Goal: Transaction & Acquisition: Purchase product/service

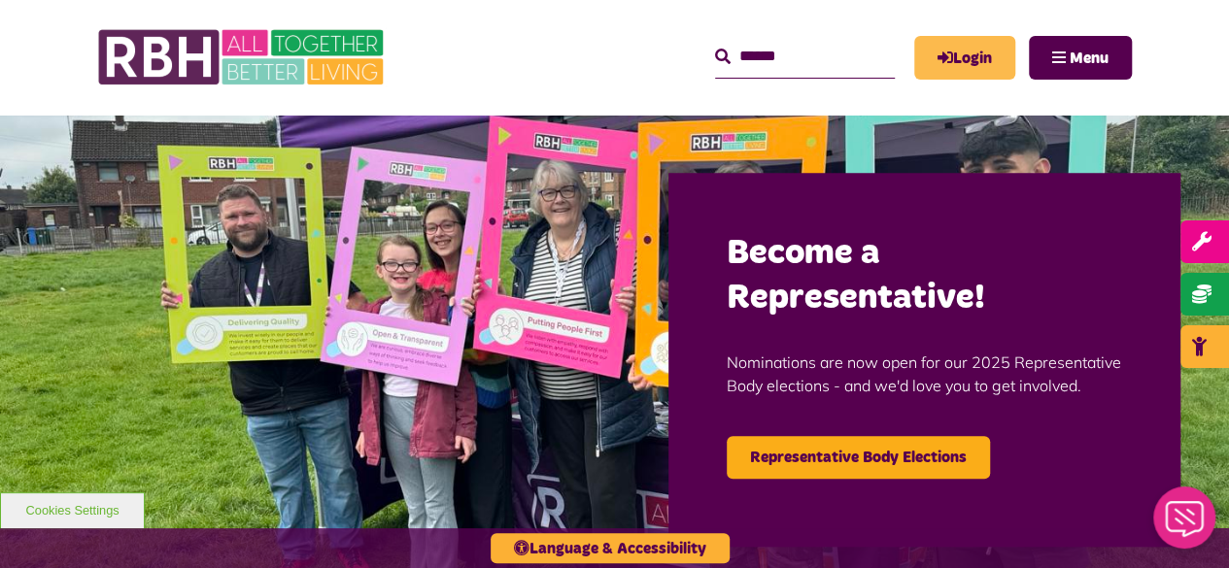
click at [954, 46] on link "Login" at bounding box center [964, 58] width 101 height 44
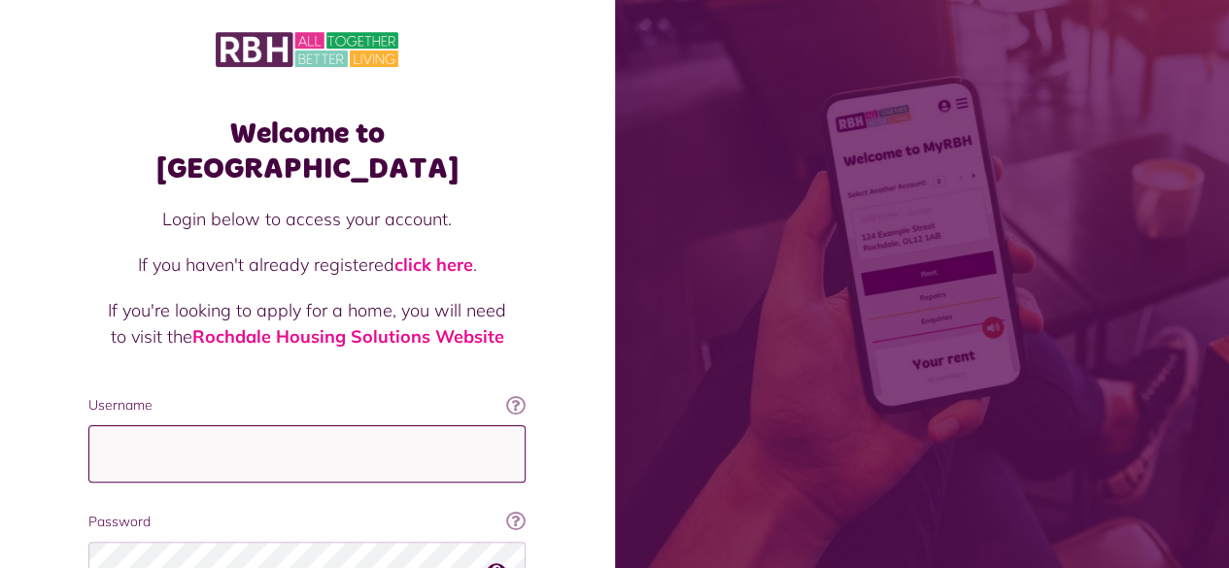
click at [274, 429] on input "Username" at bounding box center [306, 453] width 437 height 57
type input "**********"
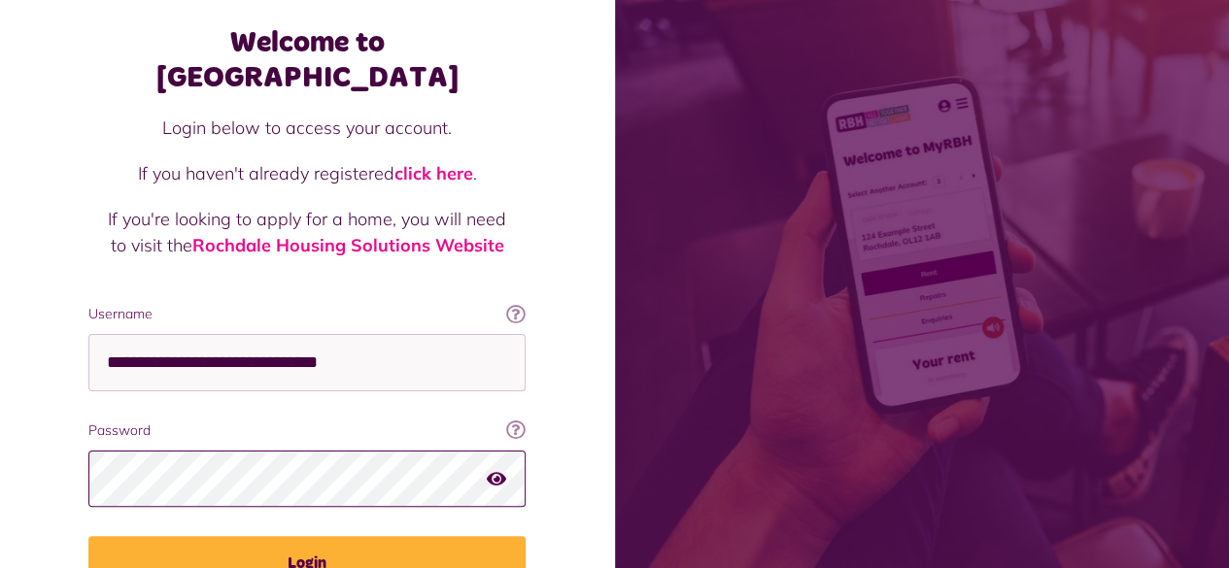
scroll to position [92, 0]
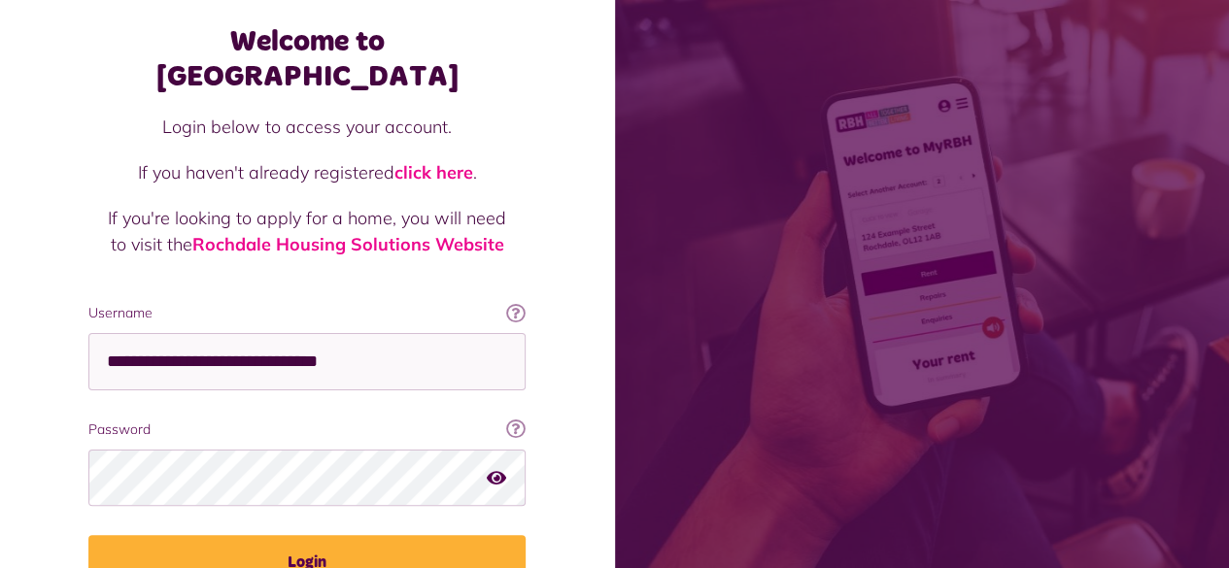
click at [209, 535] on button "Login" at bounding box center [306, 562] width 437 height 54
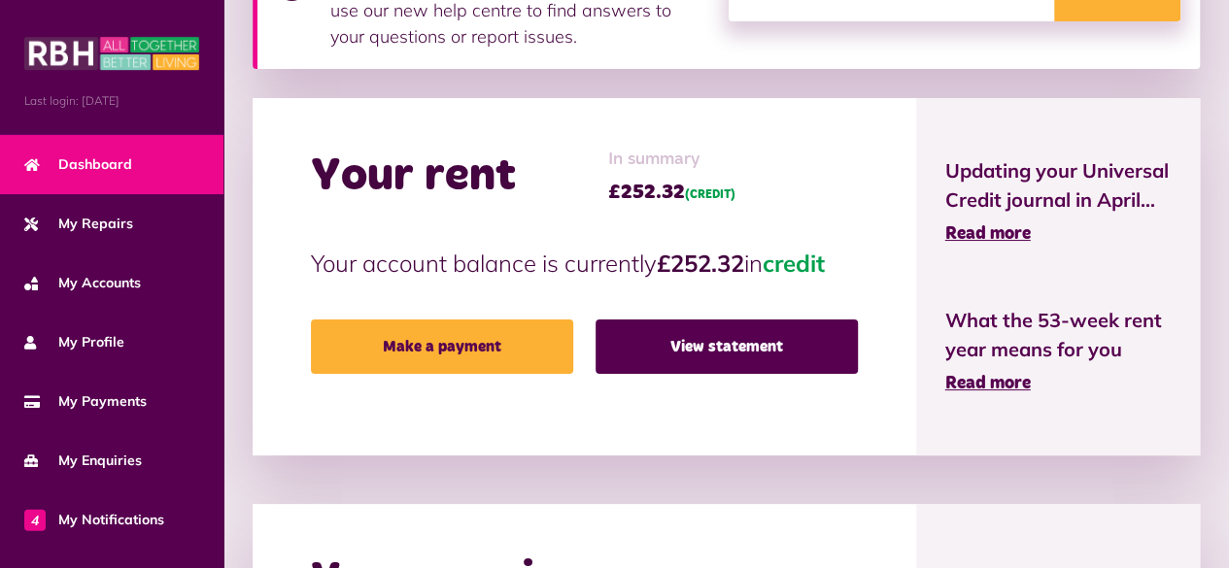
scroll to position [395, 0]
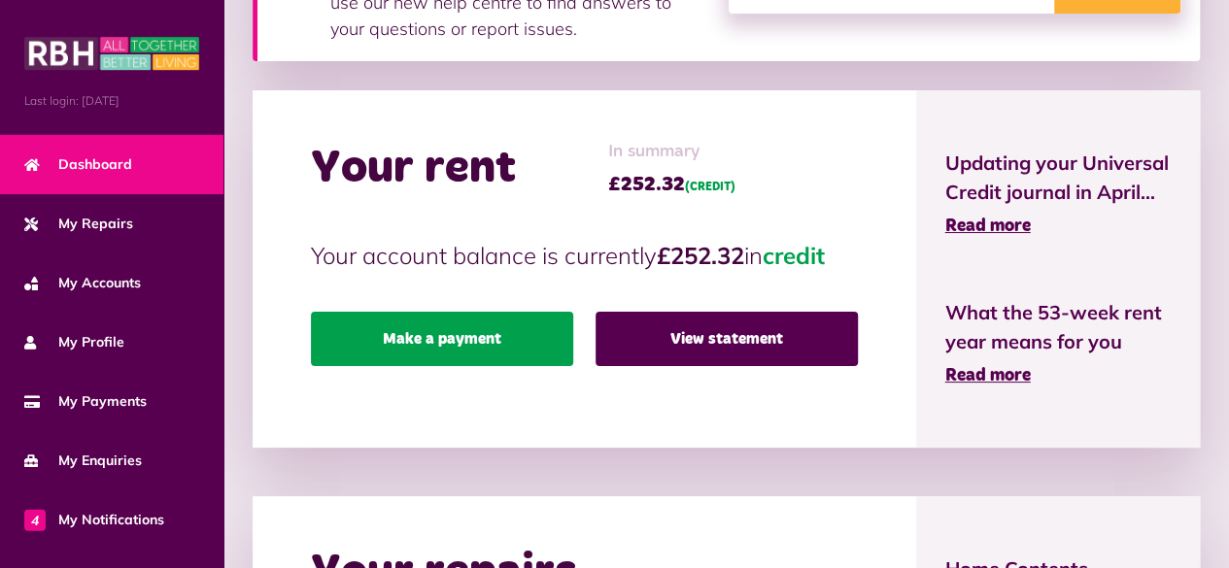
click at [474, 321] on link "Make a payment" at bounding box center [442, 339] width 262 height 54
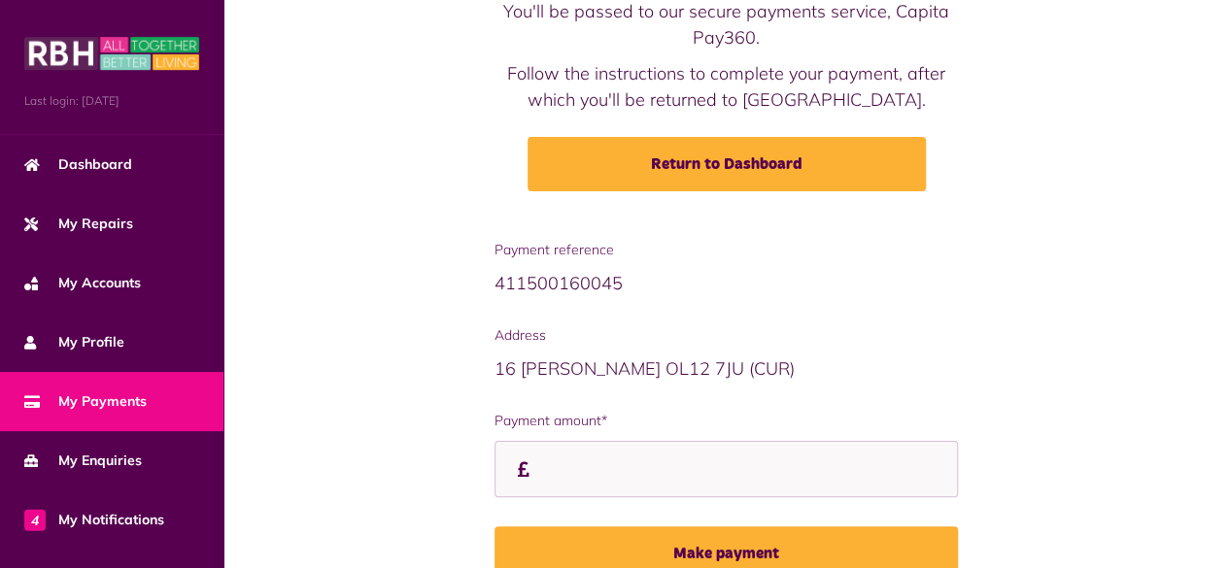
scroll to position [196, 0]
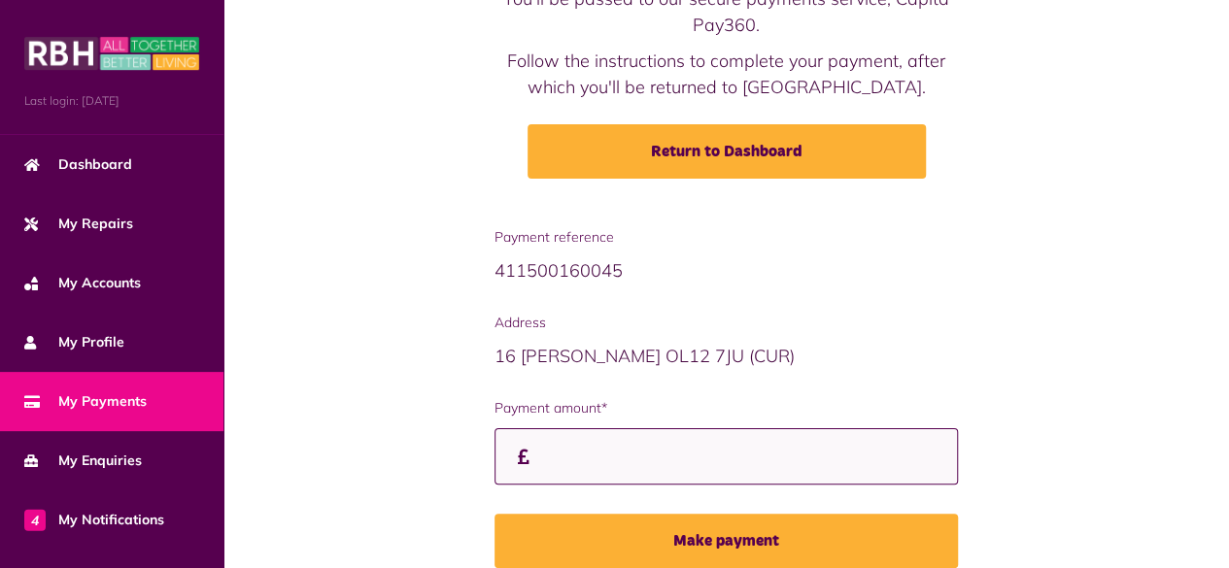
click at [620, 446] on input "Payment amount*" at bounding box center [726, 456] width 464 height 57
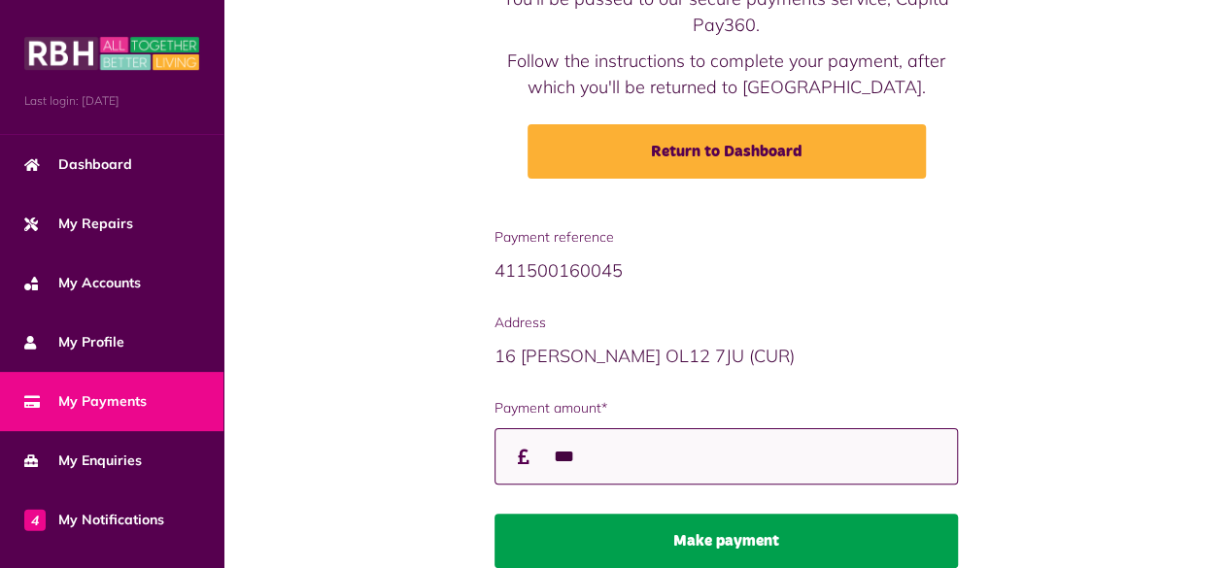
type input "***"
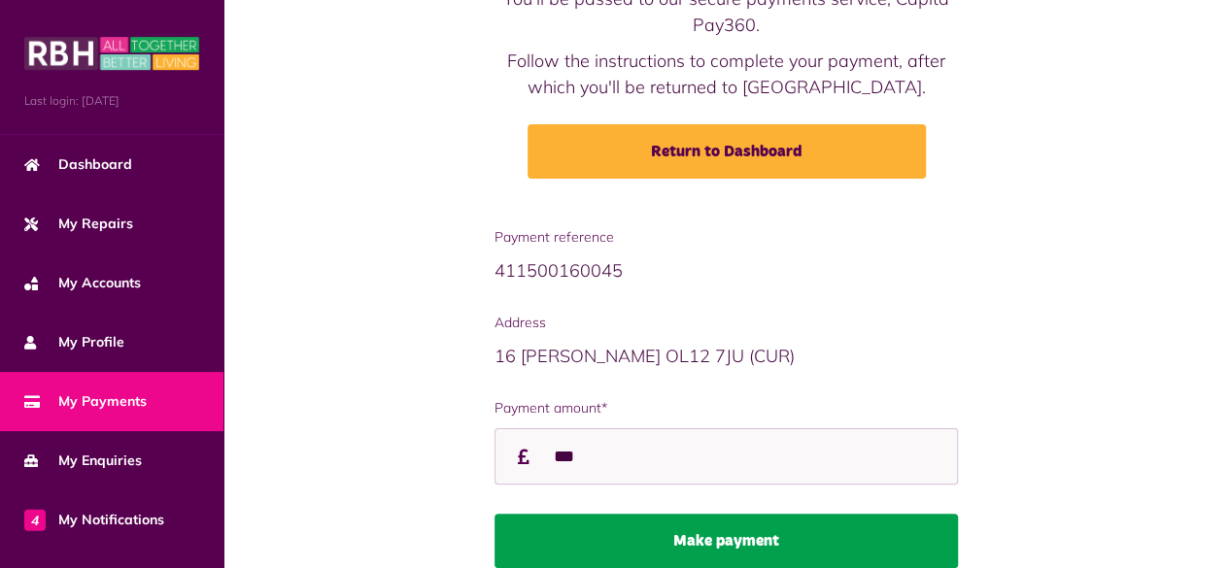
click at [658, 538] on button "Make payment" at bounding box center [726, 541] width 464 height 54
